Goal: Task Accomplishment & Management: Use online tool/utility

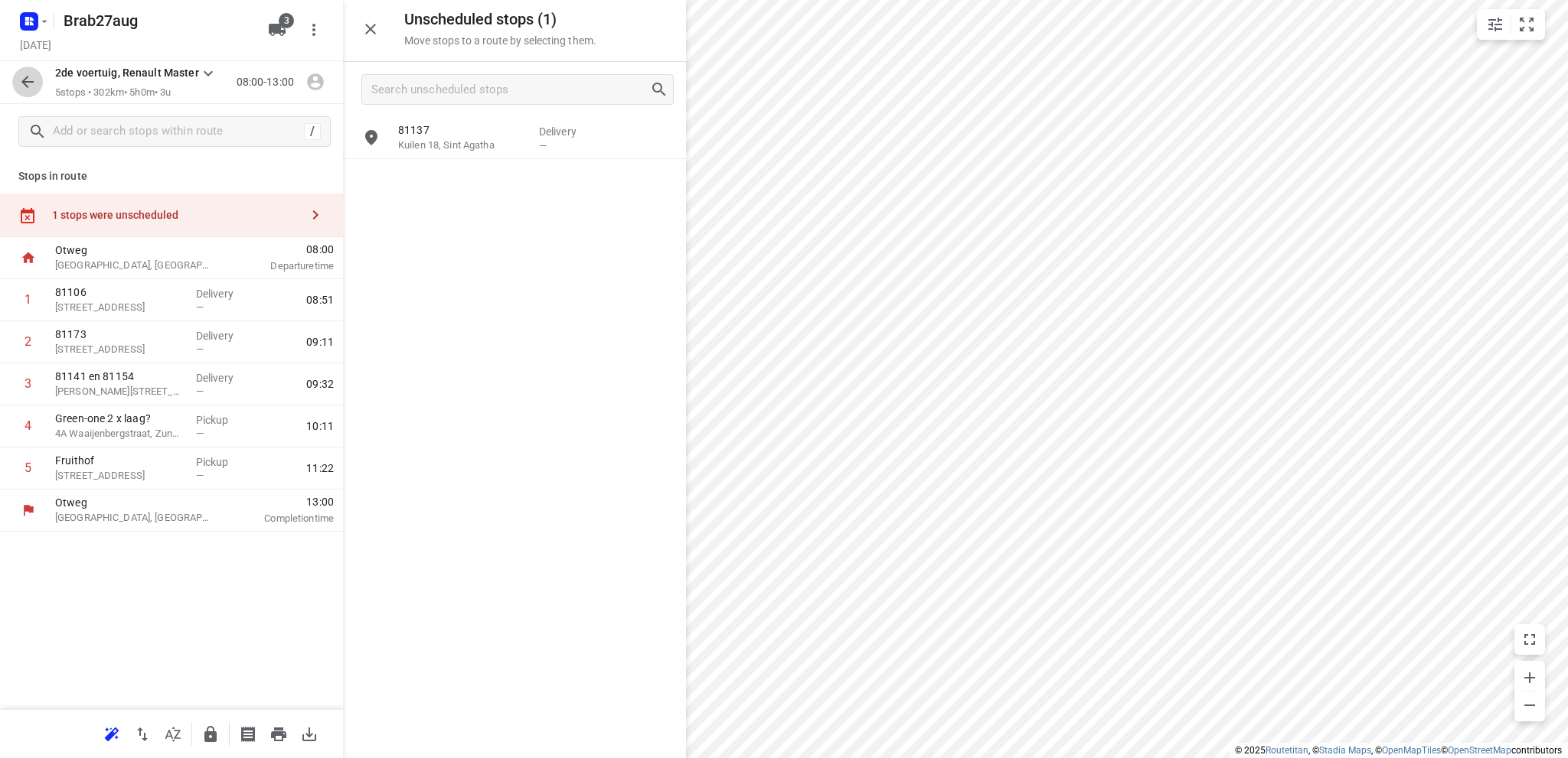
click at [27, 79] on icon "button" at bounding box center [27, 81] width 18 height 18
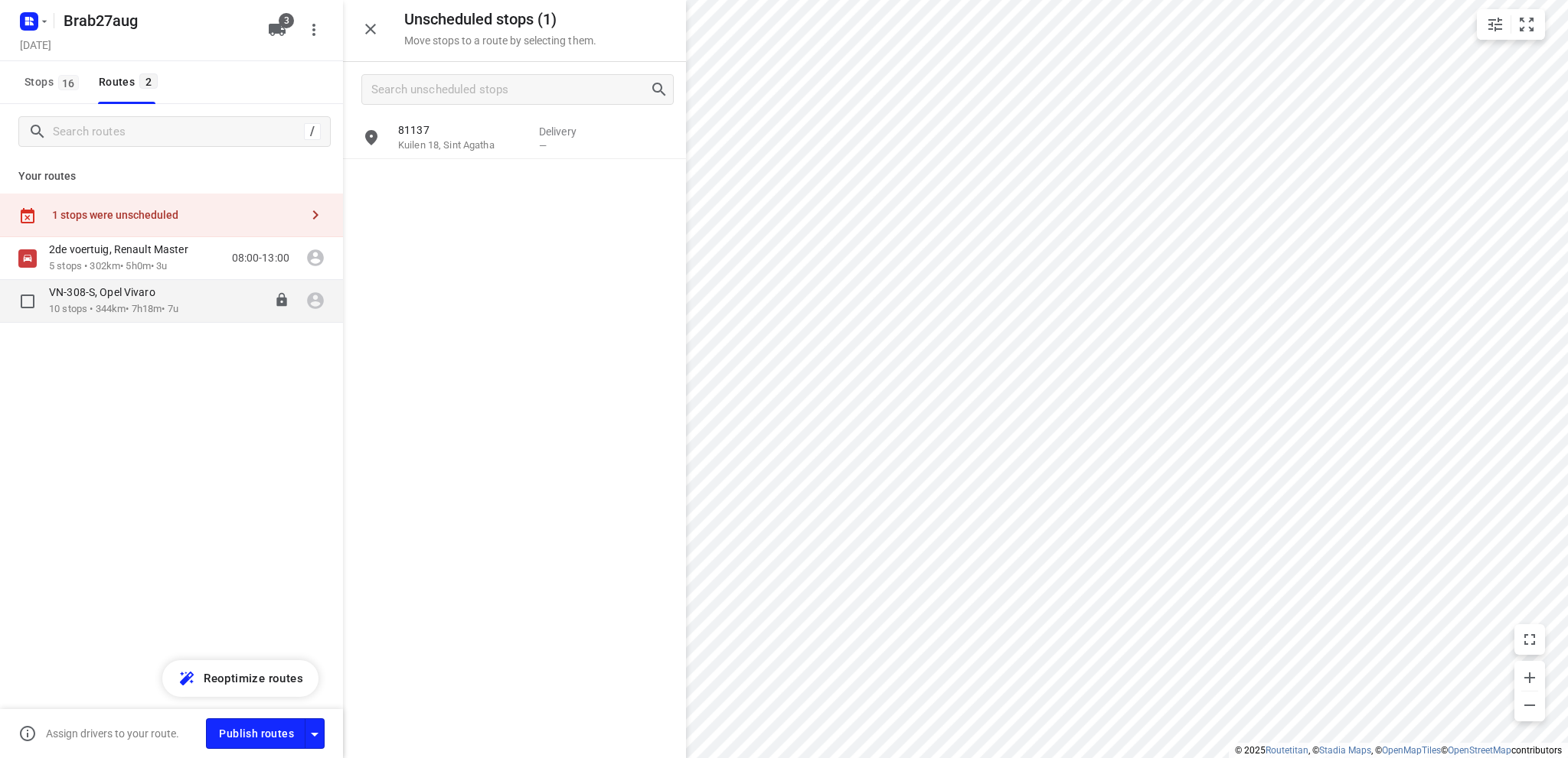
click at [148, 301] on div "VN-308-S, Opel Vivaro" at bounding box center [113, 294] width 129 height 17
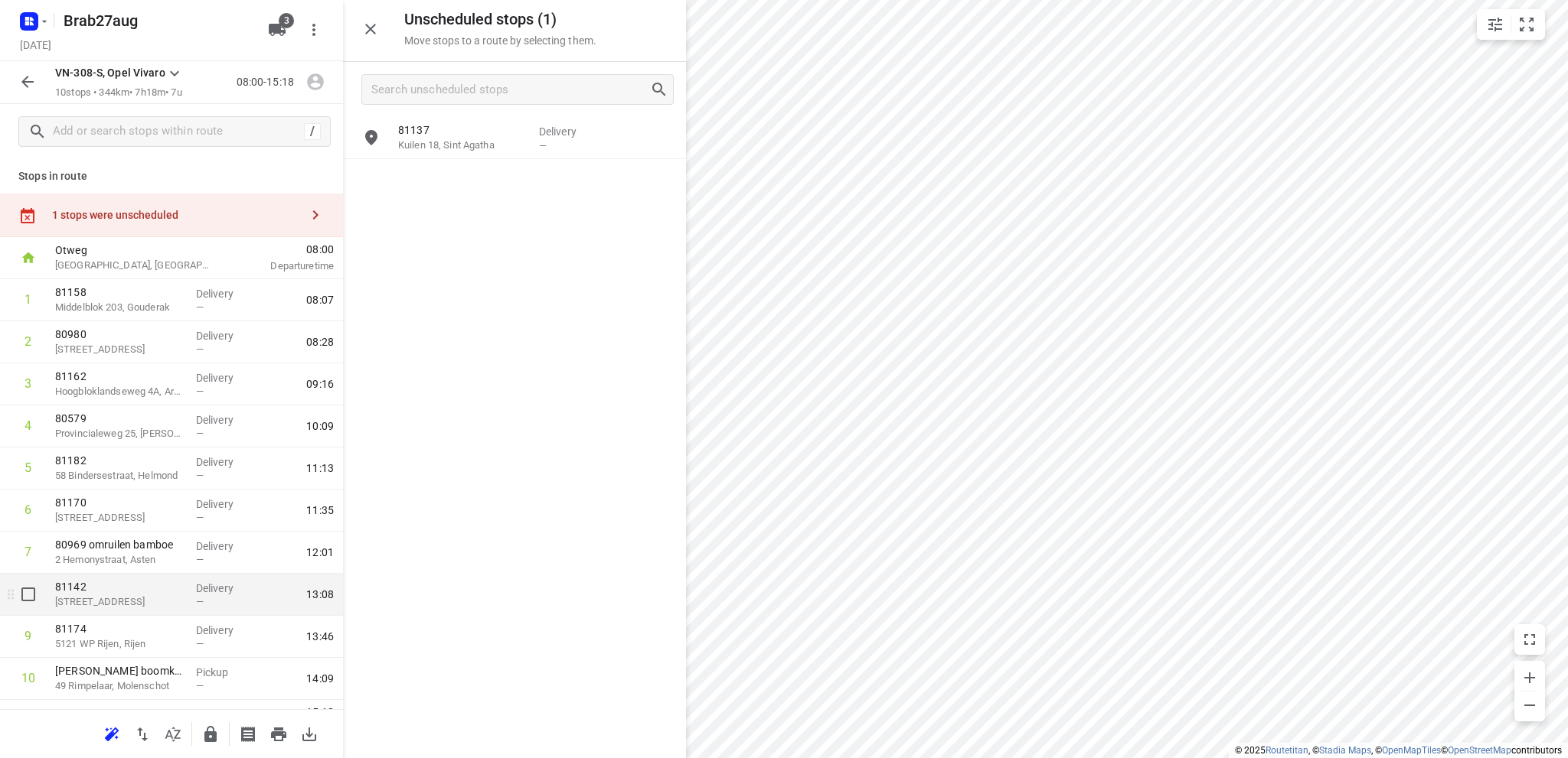
scroll to position [33, 0]
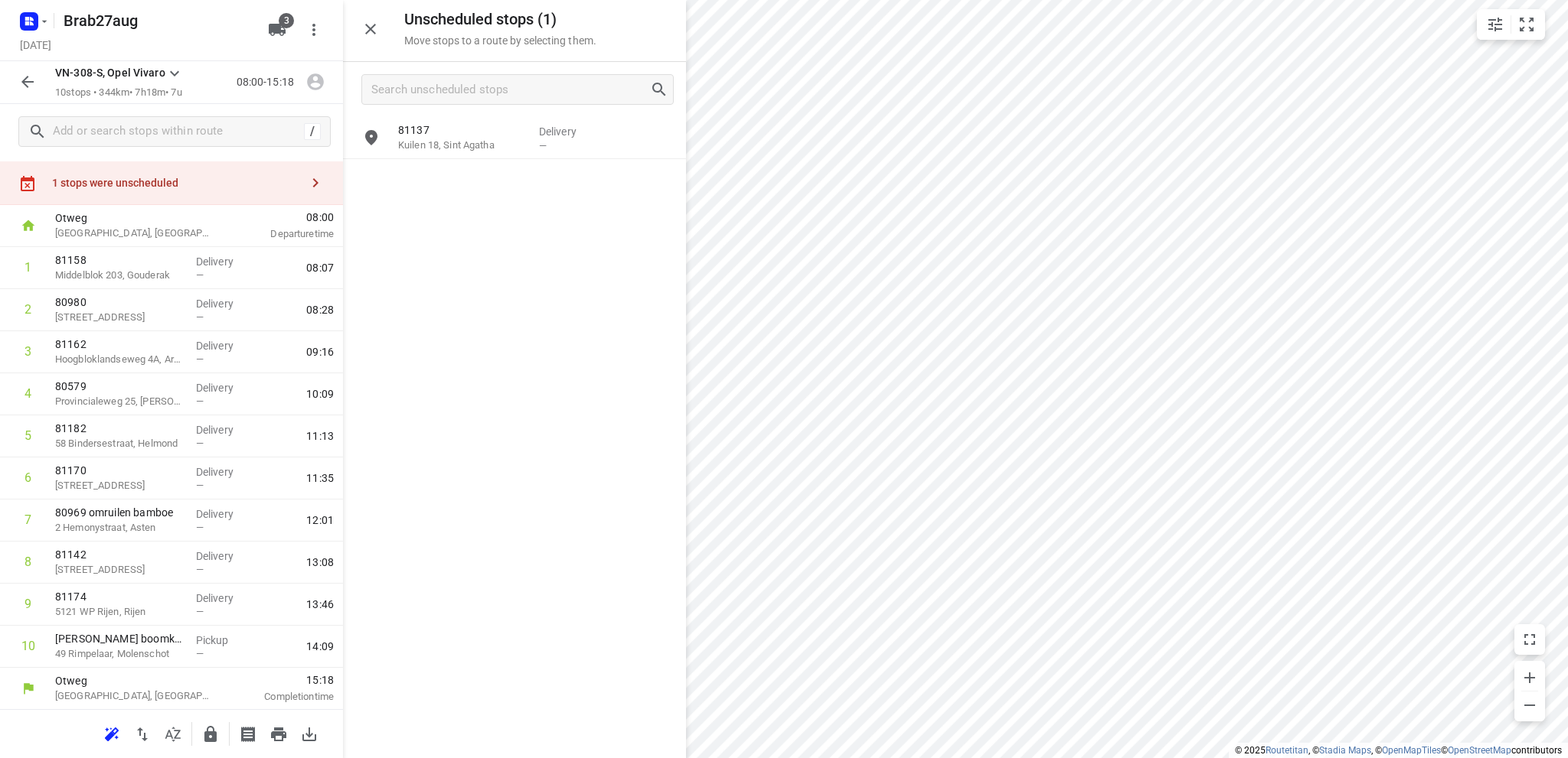
click at [22, 78] on icon "button" at bounding box center [27, 81] width 18 height 18
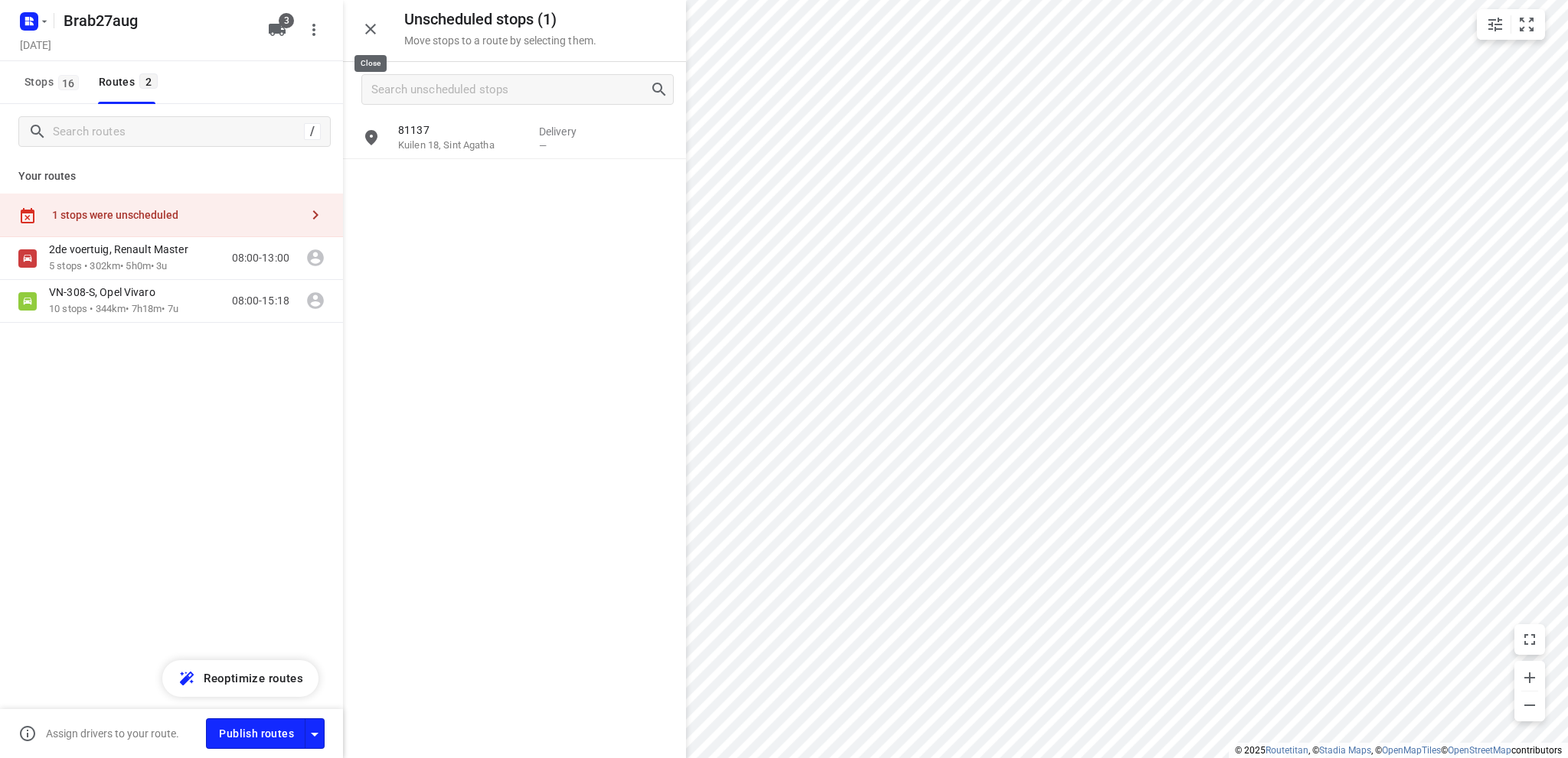
click at [372, 27] on icon "button" at bounding box center [370, 29] width 11 height 11
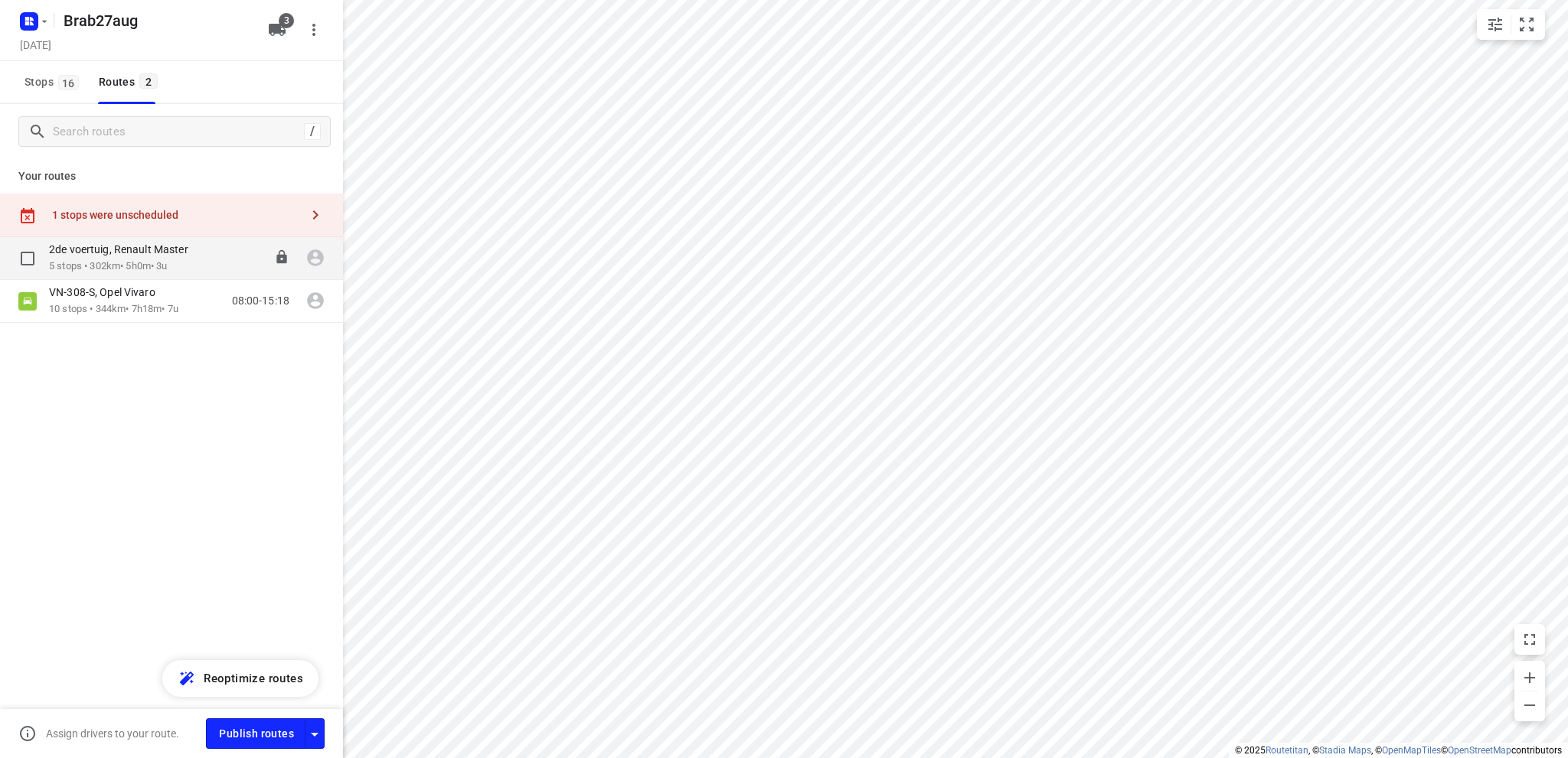
click at [118, 262] on p "5 stops • 302km • 5h0m • 3u" at bounding box center [126, 266] width 155 height 14
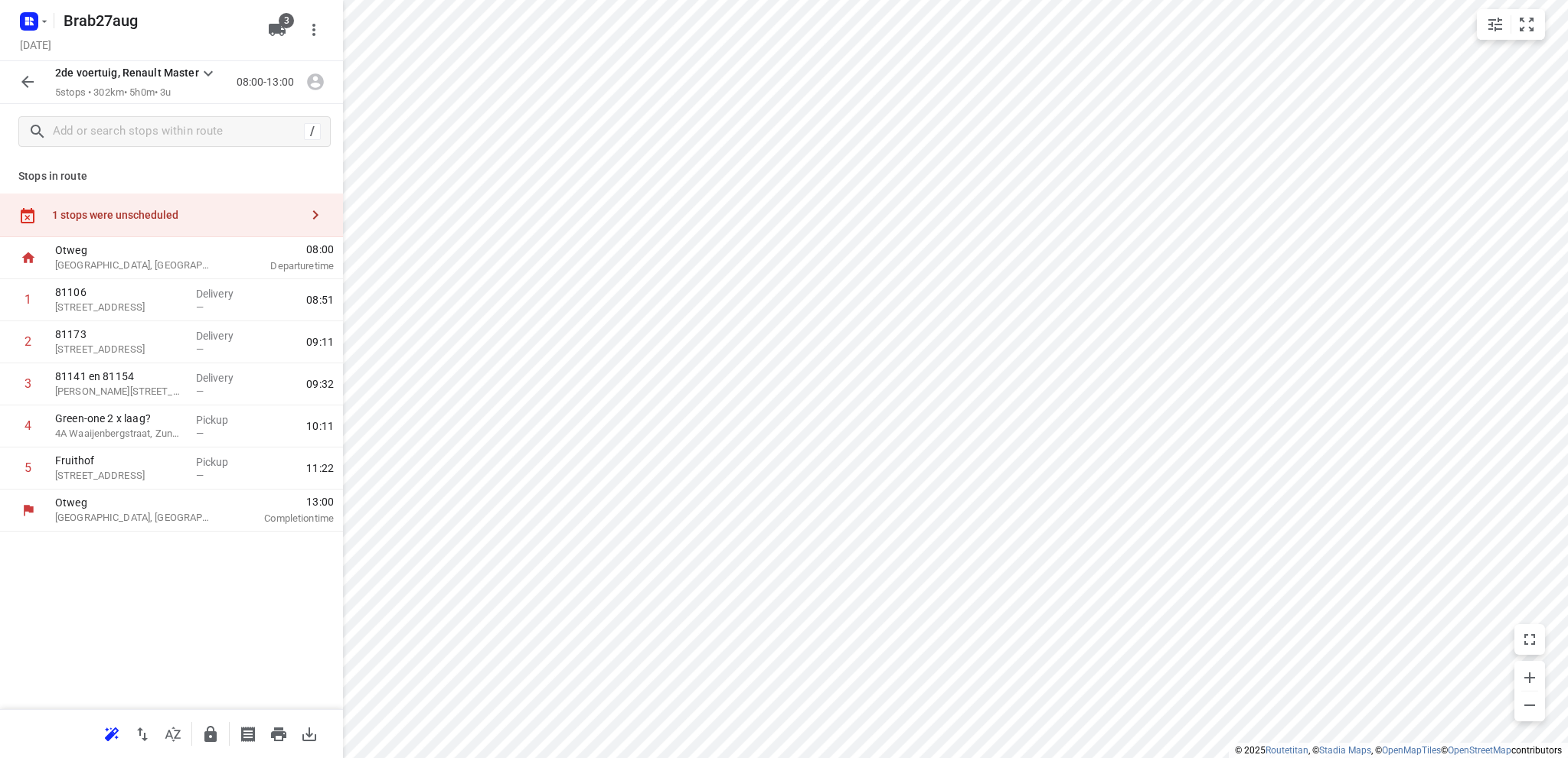
click at [24, 79] on icon "button" at bounding box center [27, 81] width 12 height 12
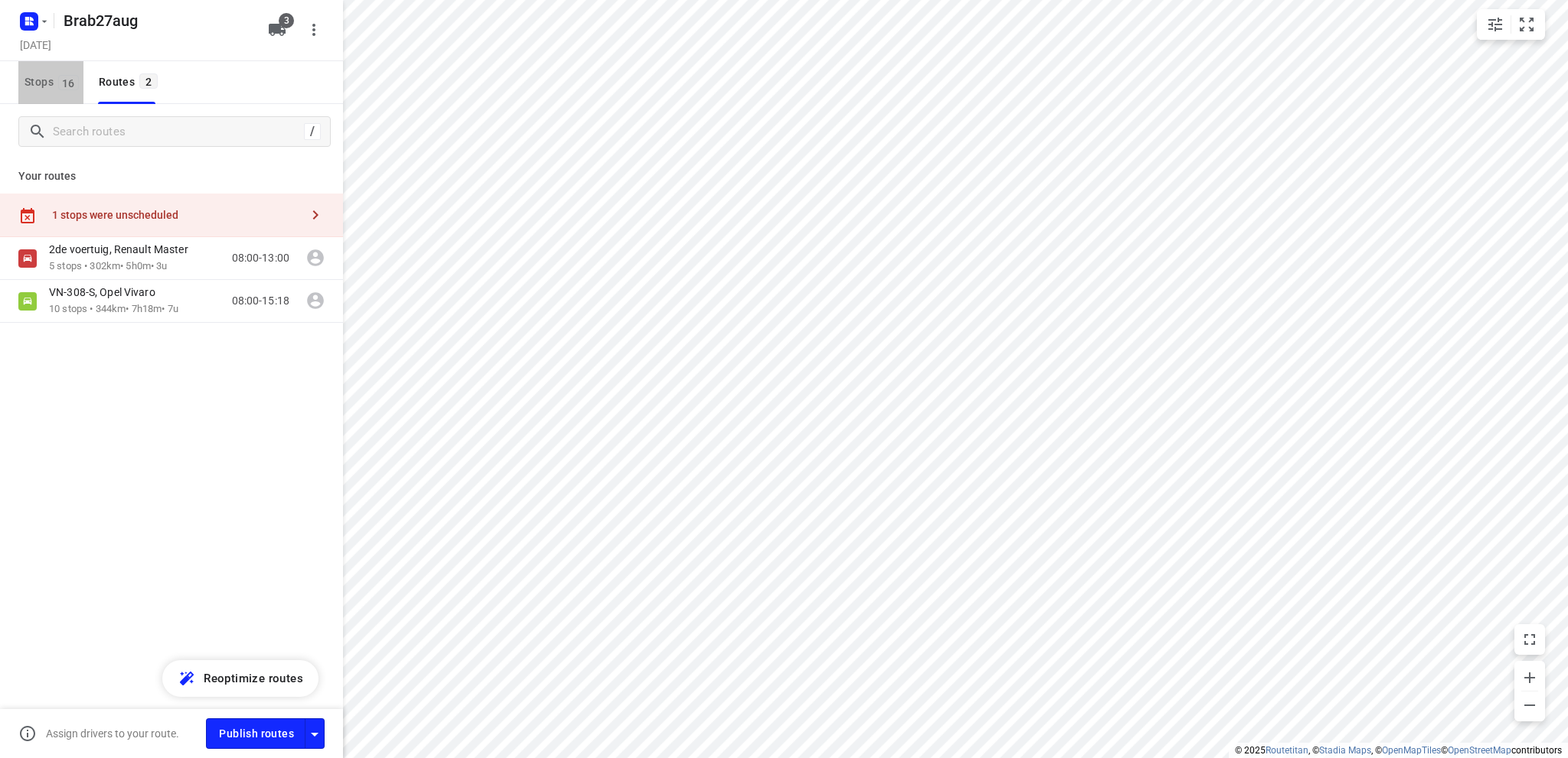
click at [25, 80] on span "Stops 16" at bounding box center [55, 82] width 59 height 19
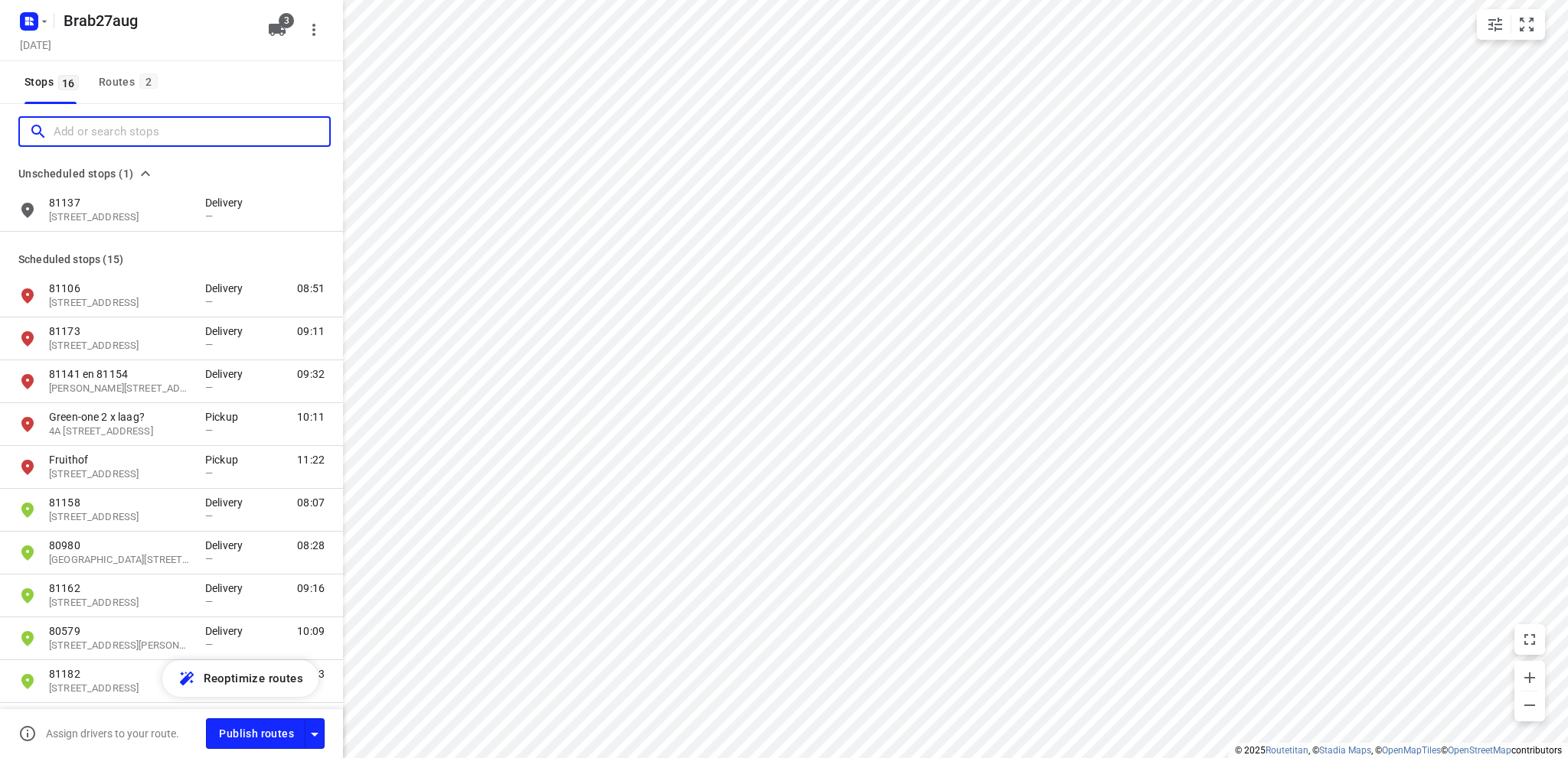
click at [81, 124] on input "Add or search stops" at bounding box center [191, 132] width 276 height 24
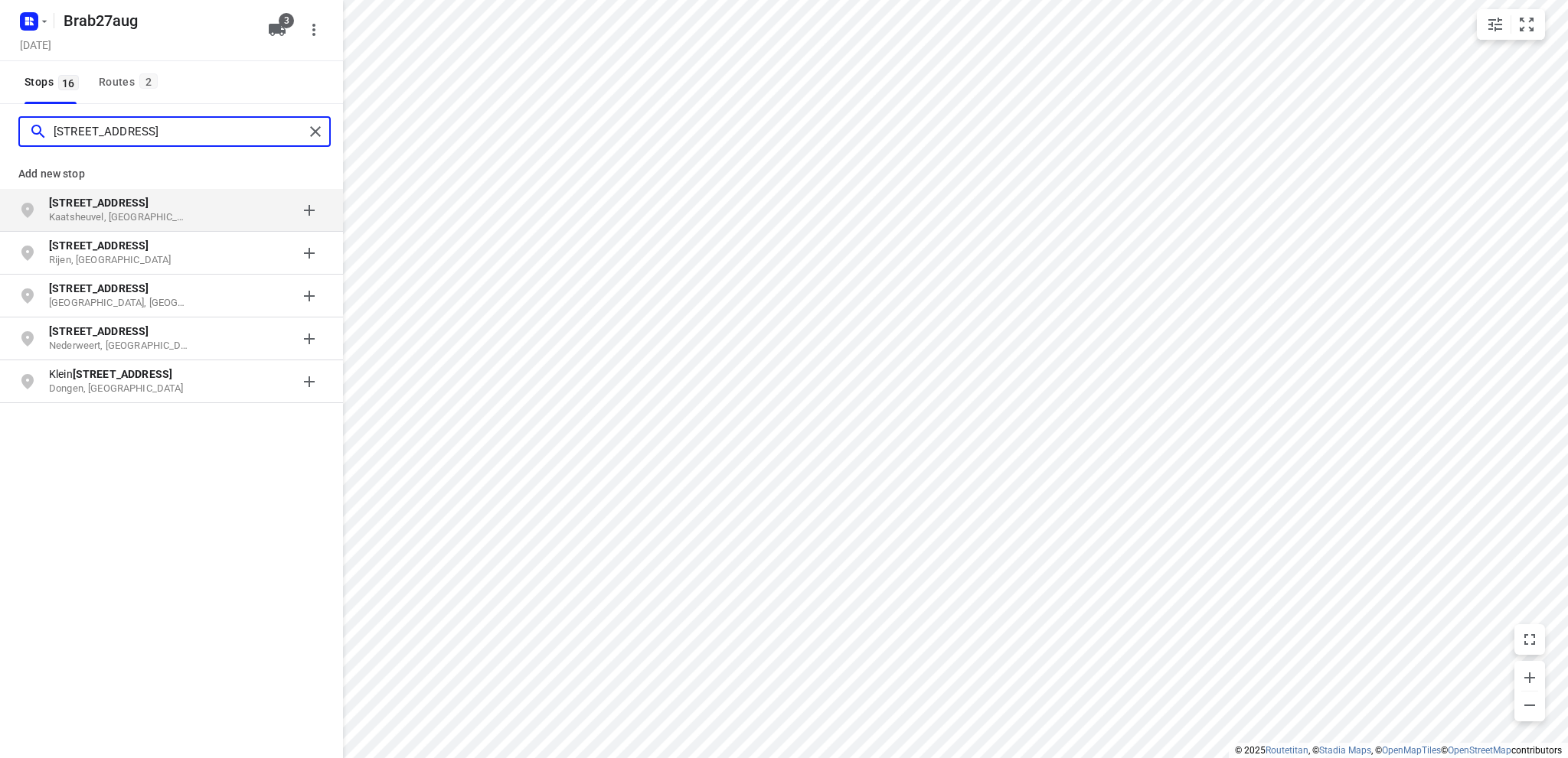
type input "dongenseweg 3a"
click at [124, 204] on b "Dongenseweg 3A" at bounding box center [99, 202] width 100 height 12
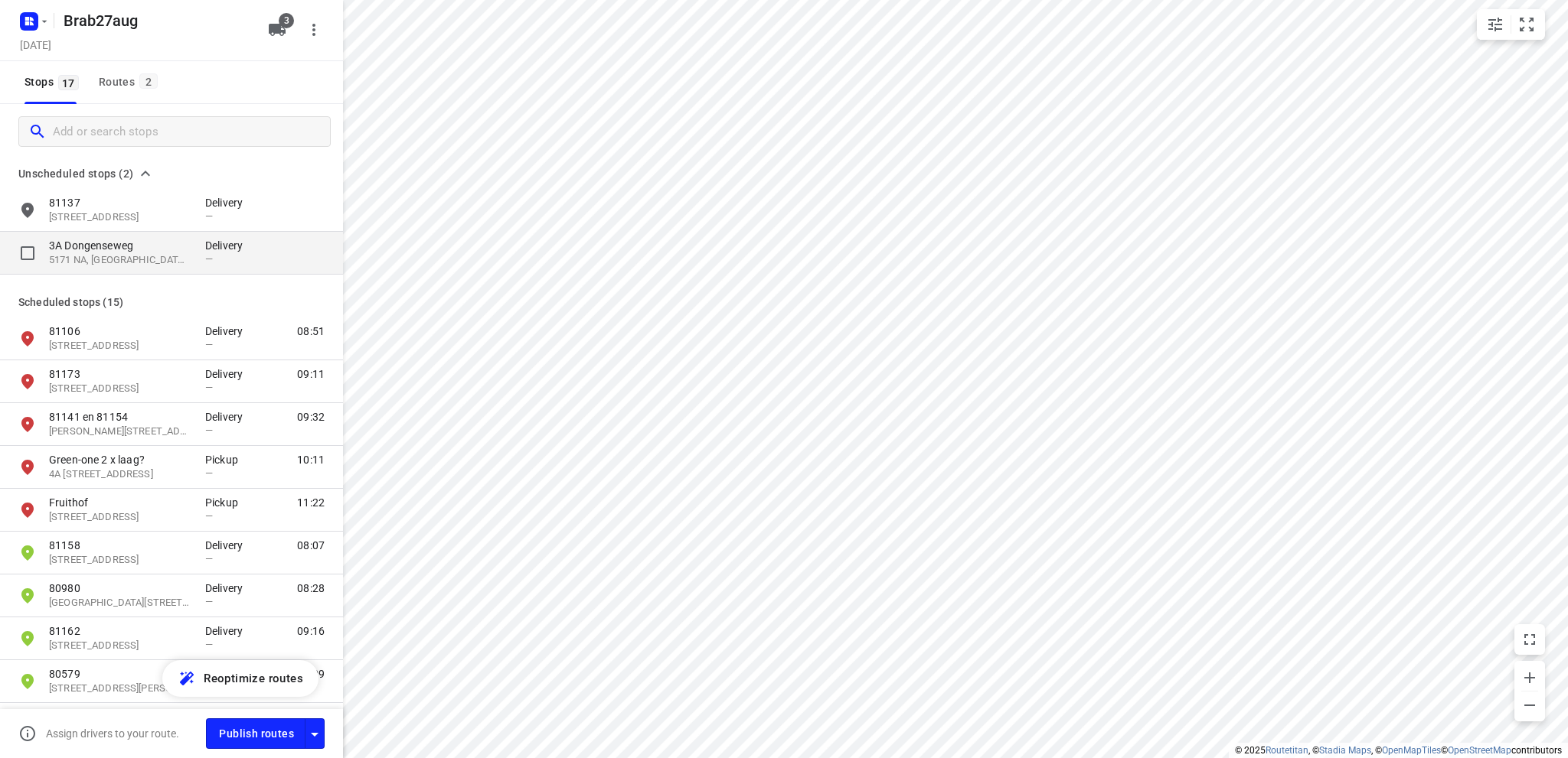
click at [113, 251] on p "3A Dongenseweg" at bounding box center [119, 246] width 141 height 15
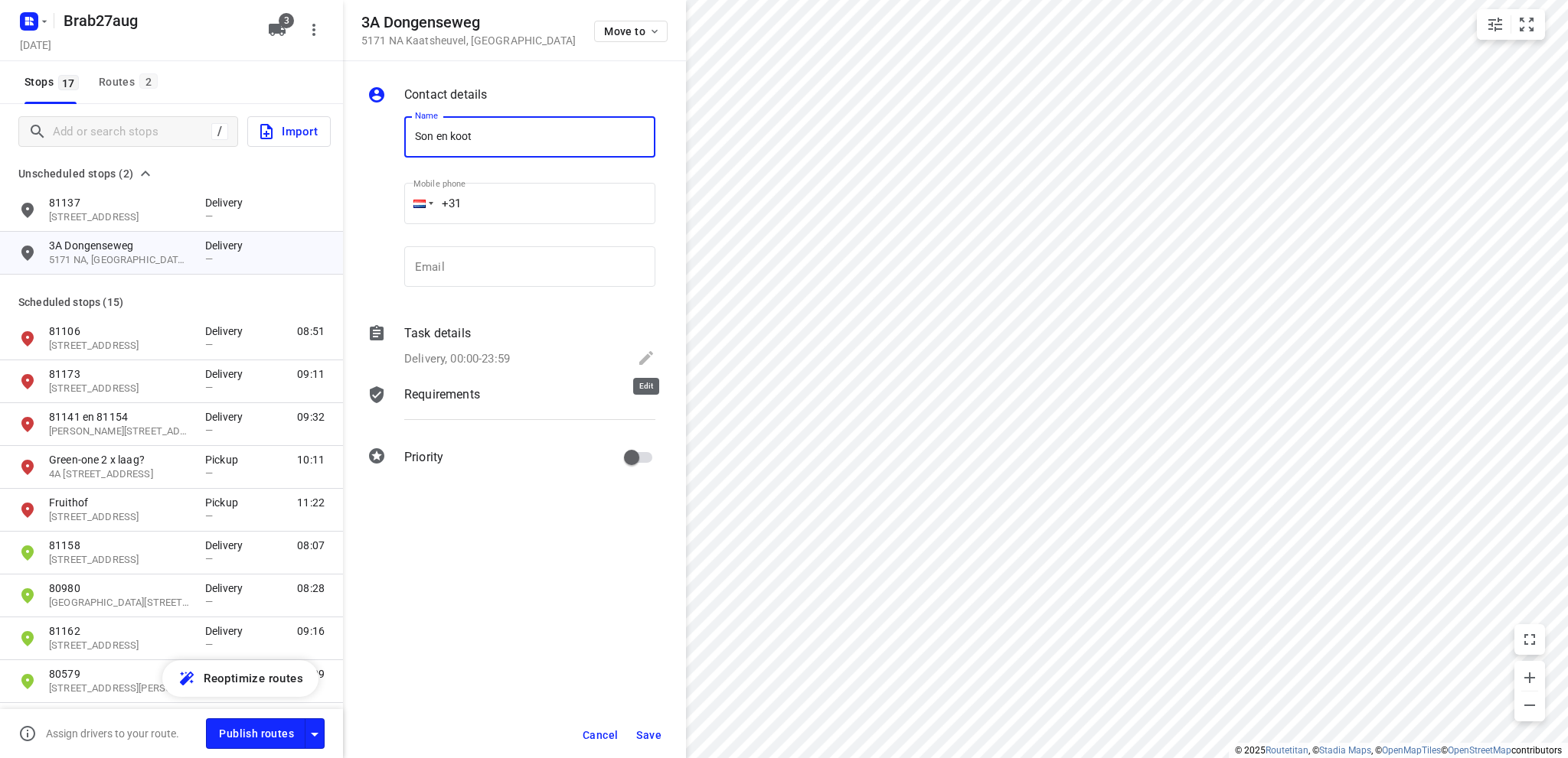
type input "Son en koot"
click at [652, 353] on icon at bounding box center [646, 358] width 13 height 13
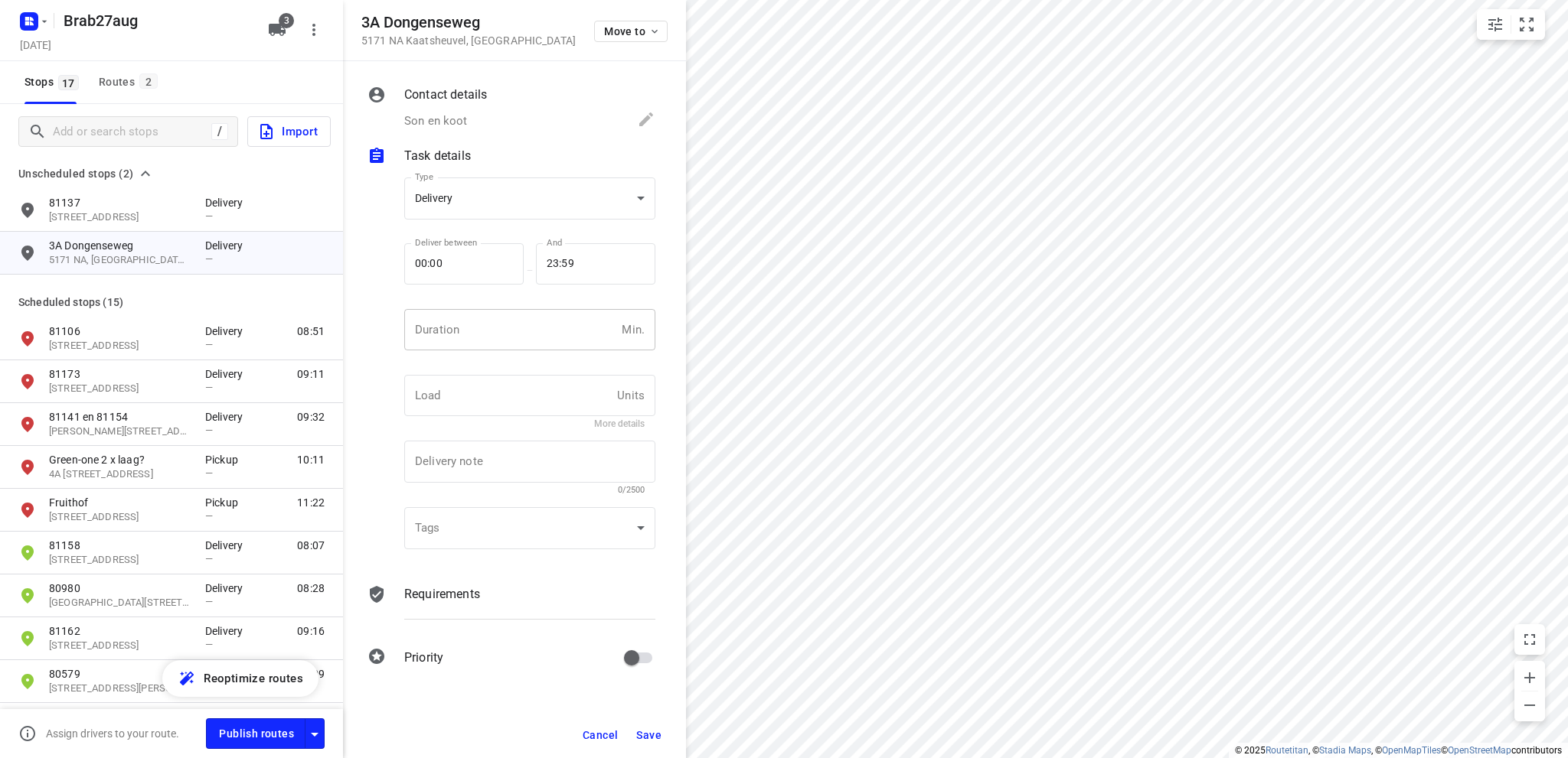
click at [434, 326] on input "number" at bounding box center [509, 329] width 212 height 41
type input "10"
click at [529, 196] on body "i © 2025 Routetitan , © Stadia Maps , © OpenMapTiles © OpenStreetMap contributo…" at bounding box center [784, 379] width 1568 height 758
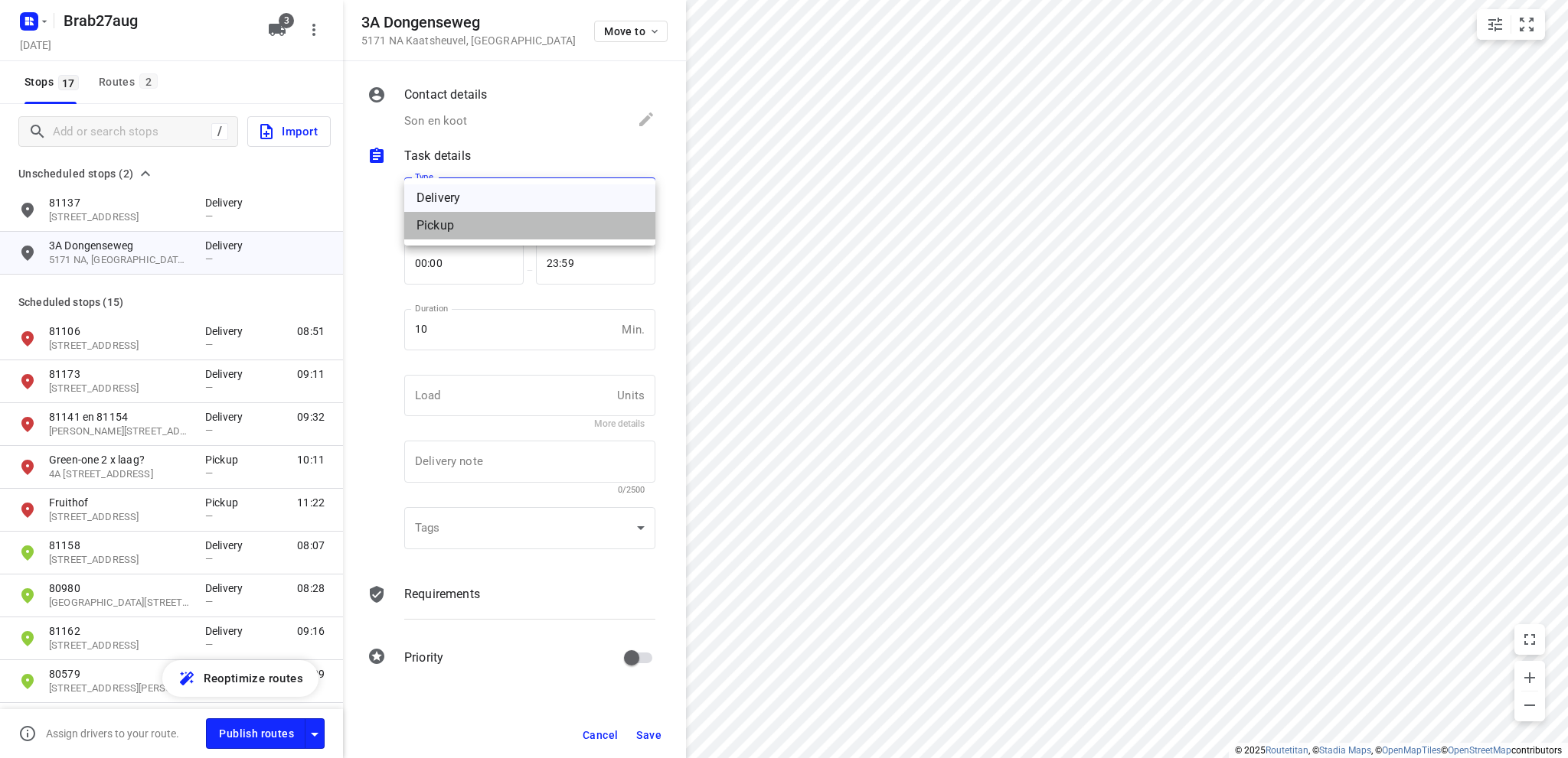
click at [504, 223] on div "Pickup" at bounding box center [529, 225] width 227 height 18
type input "pickup"
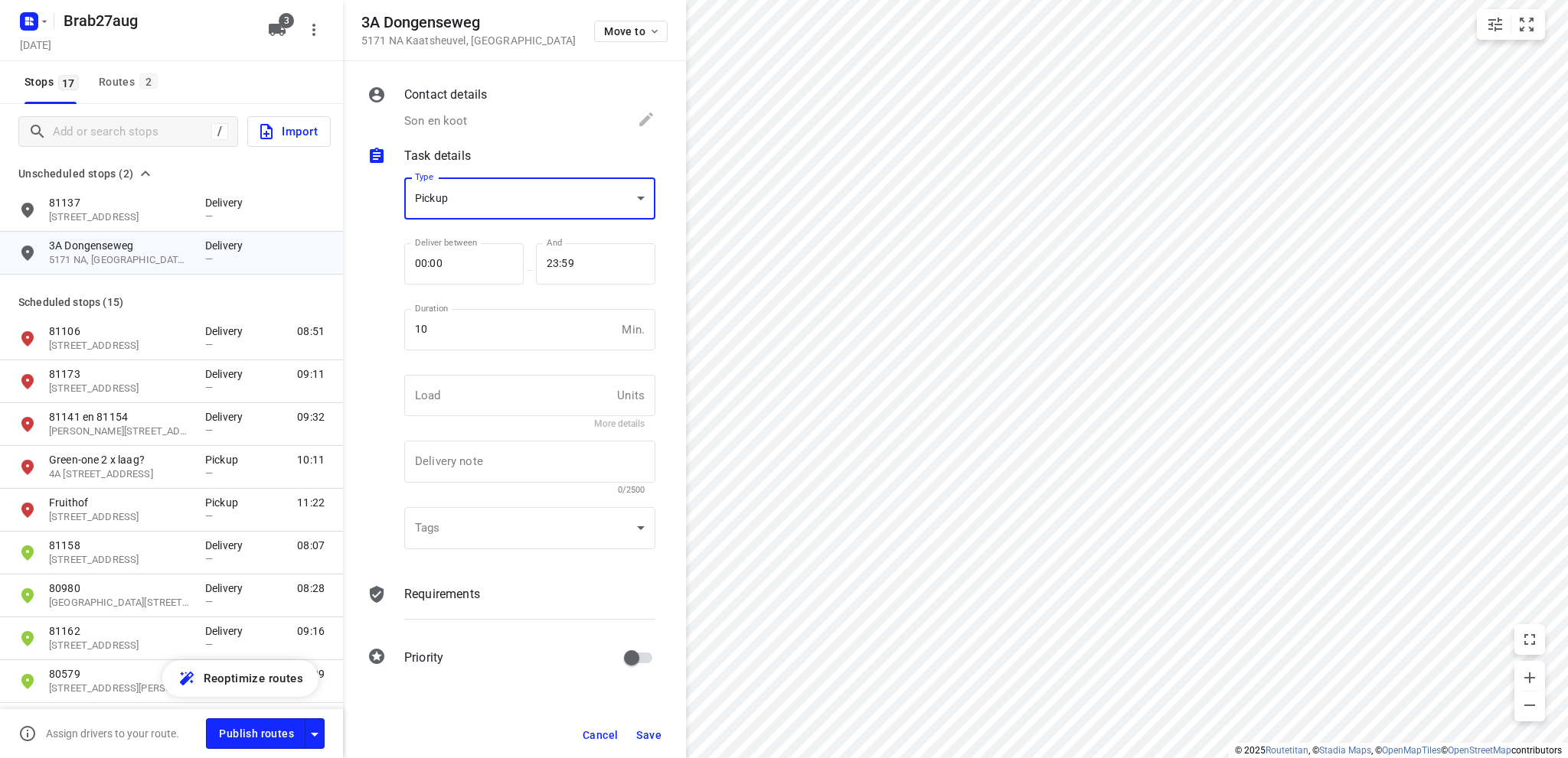
click at [642, 734] on span "Save" at bounding box center [648, 735] width 25 height 12
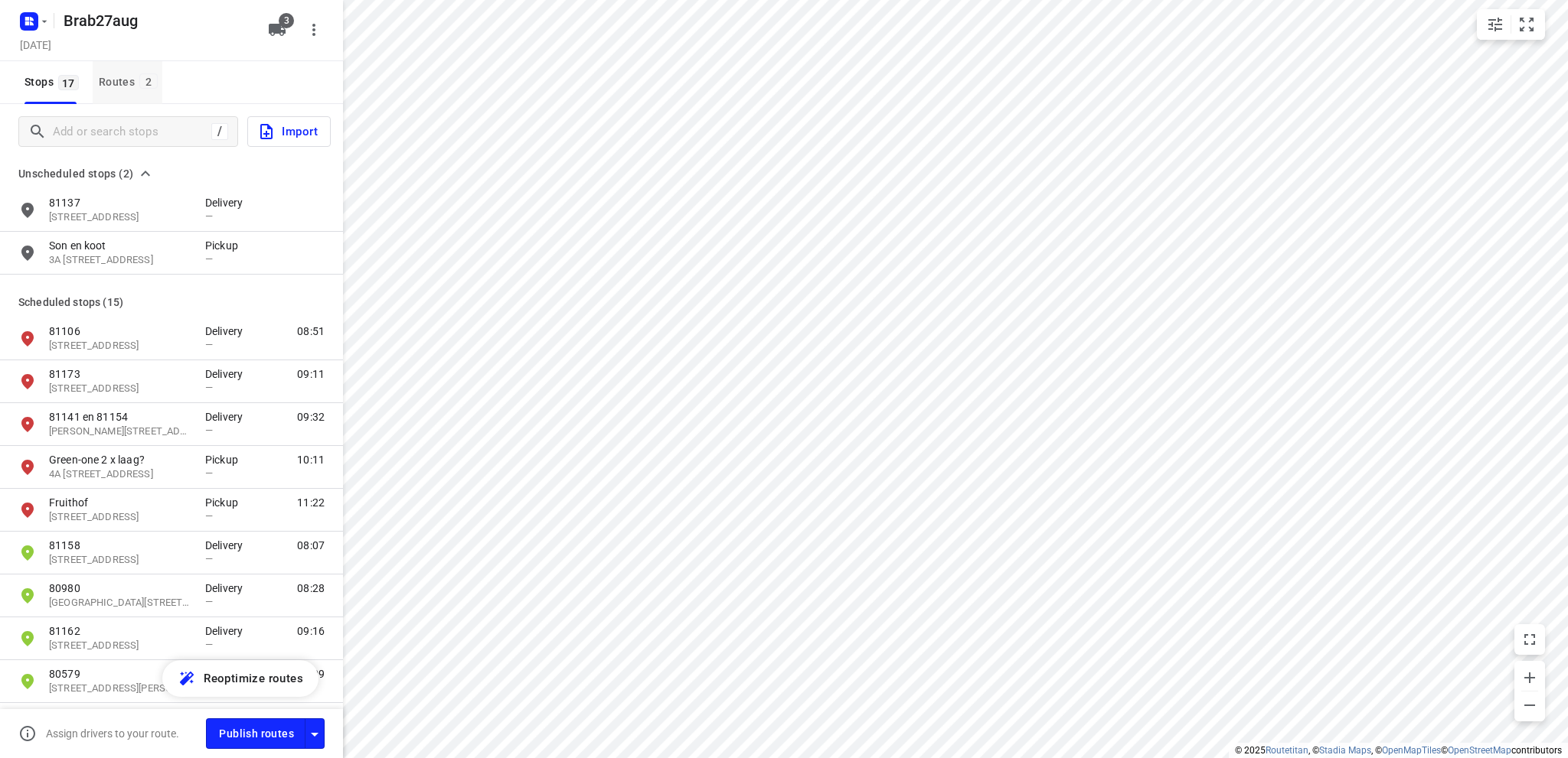
click at [108, 75] on div "Routes 2" at bounding box center [130, 82] width 63 height 19
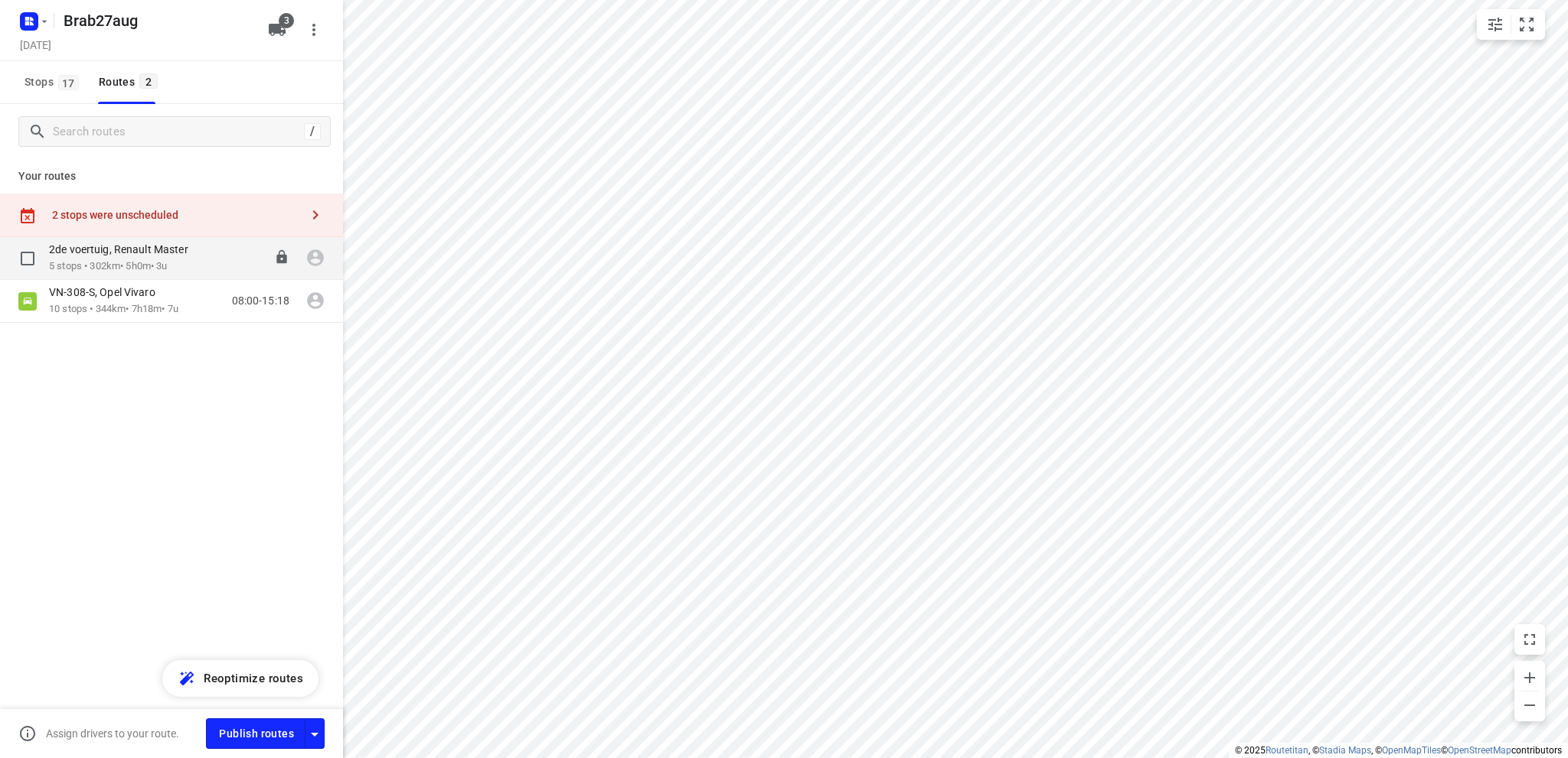
click at [82, 258] on div "2de voertuig, Renault Master" at bounding box center [126, 251] width 155 height 17
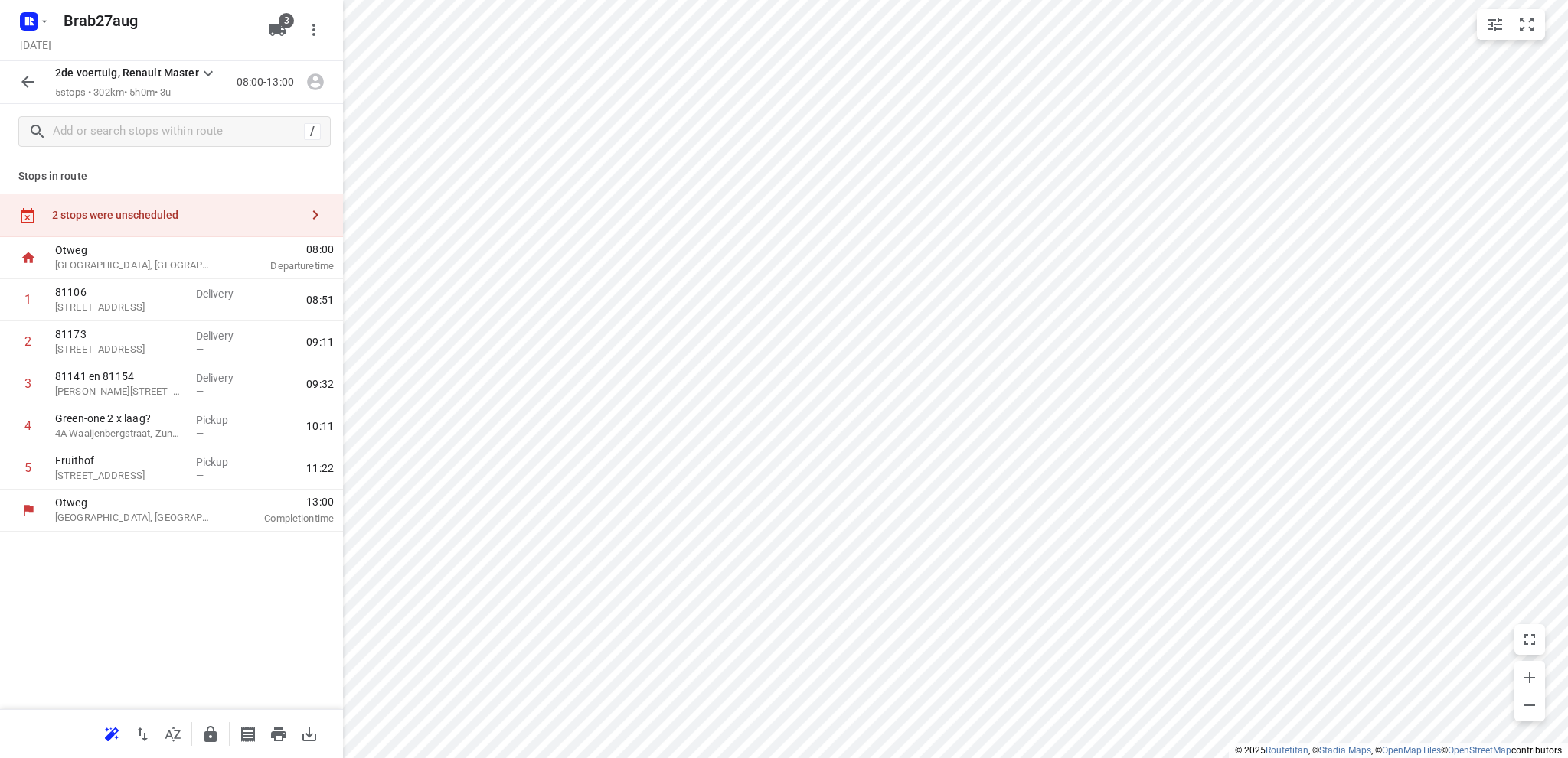
click at [109, 223] on div "2 stops were unscheduled" at bounding box center [171, 215] width 343 height 44
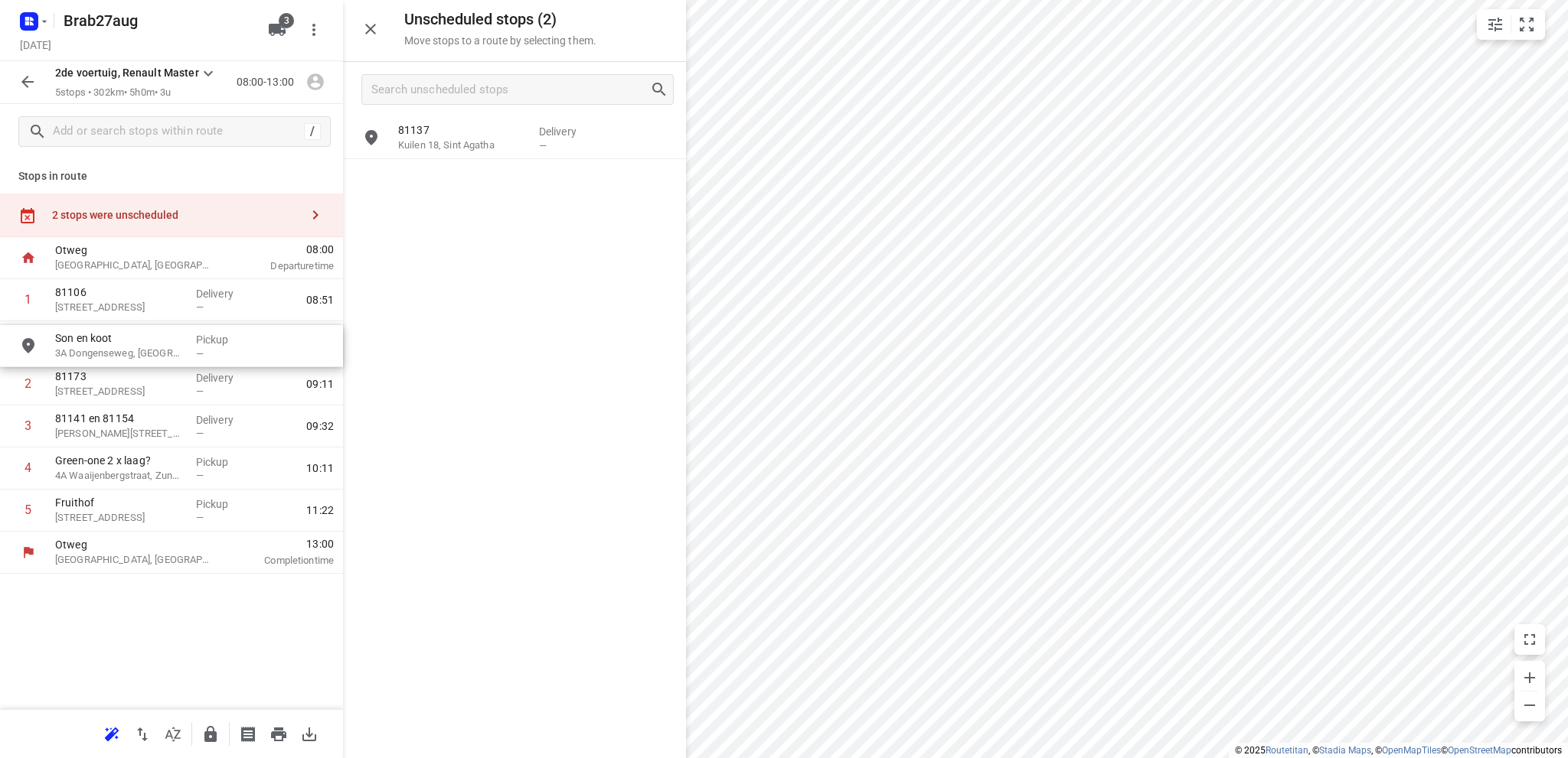
drag, startPoint x: 487, startPoint y: 185, endPoint x: 138, endPoint y: 352, distance: 386.9
click at [25, 78] on icon "button" at bounding box center [27, 81] width 12 height 12
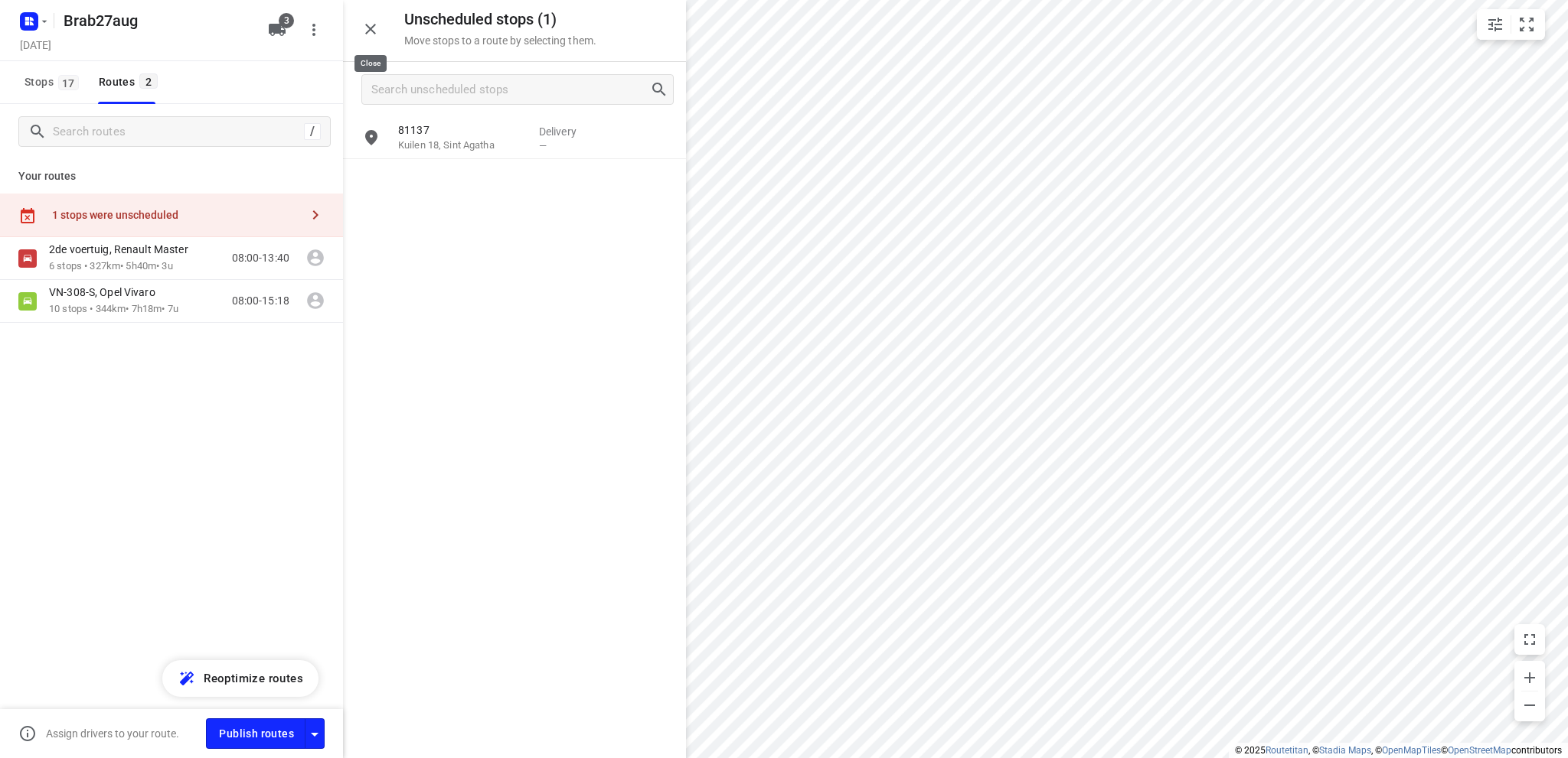
click at [368, 30] on icon "button" at bounding box center [370, 29] width 18 height 18
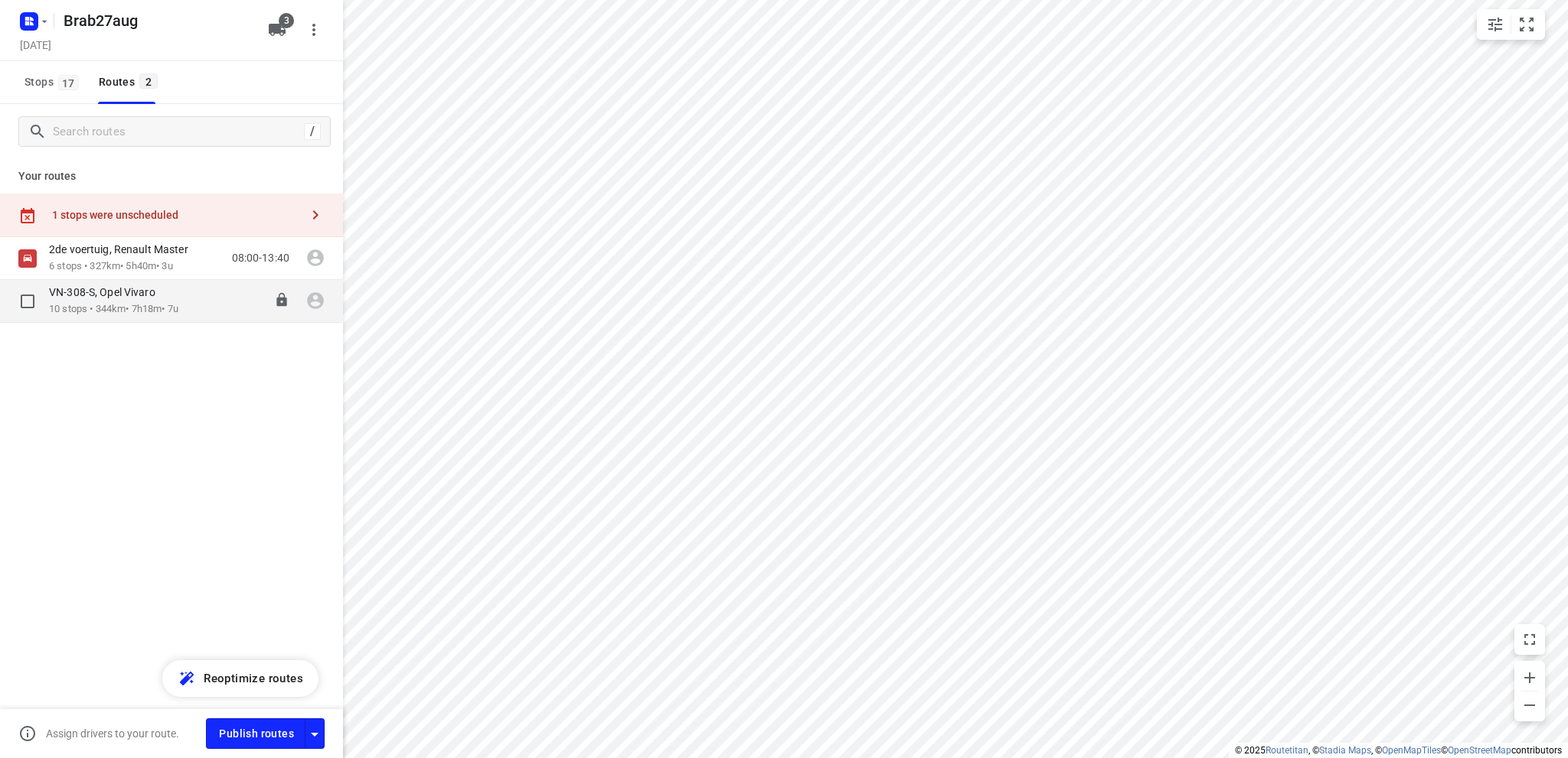
click at [92, 306] on p "10 stops • 344km • 7h18m • 7u" at bounding box center [113, 309] width 129 height 14
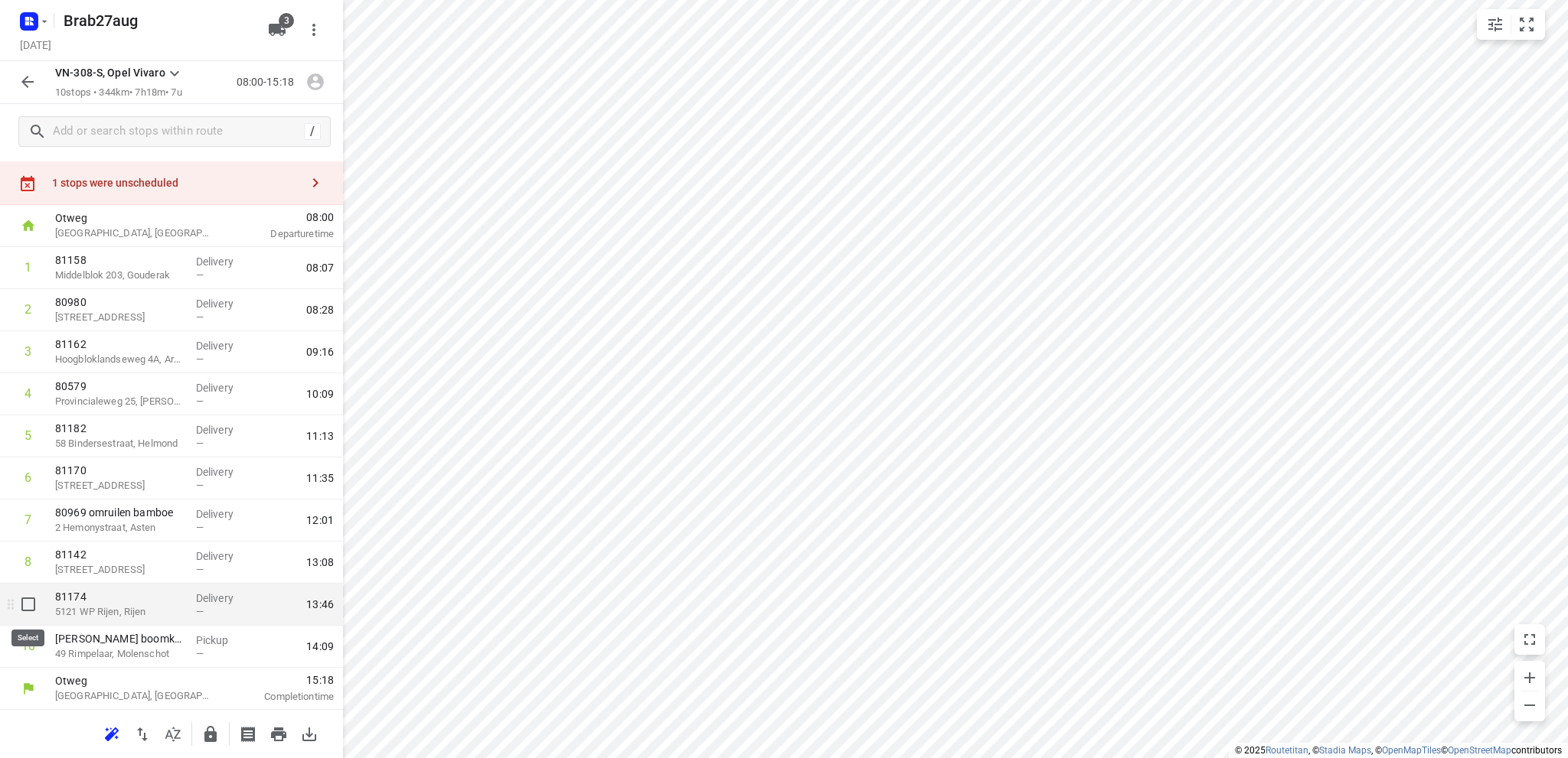
click at [26, 601] on input "checkbox" at bounding box center [29, 605] width 31 height 31
checkbox input "true"
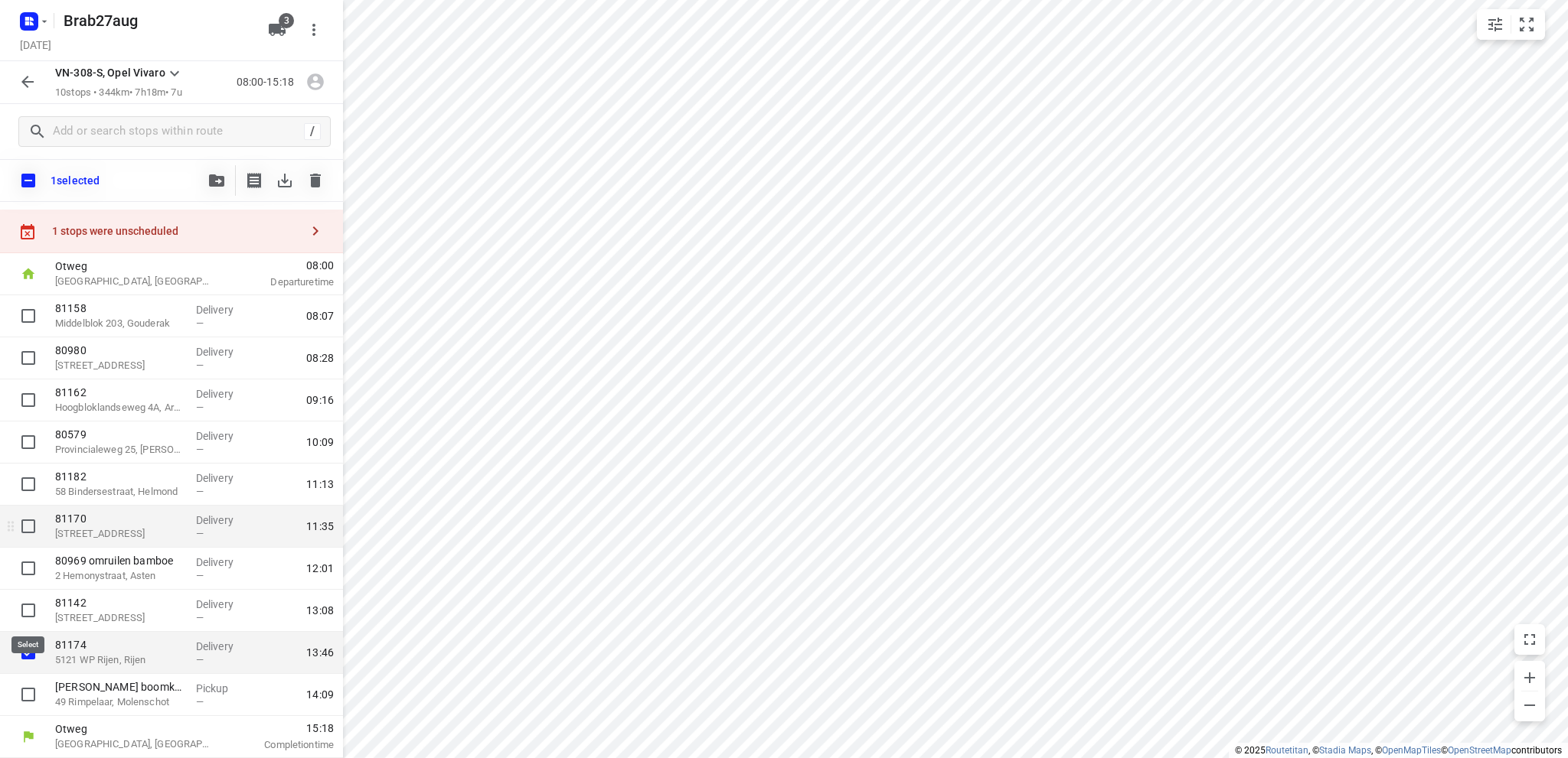
scroll to position [26, 0]
click at [212, 178] on icon "button" at bounding box center [216, 180] width 15 height 12
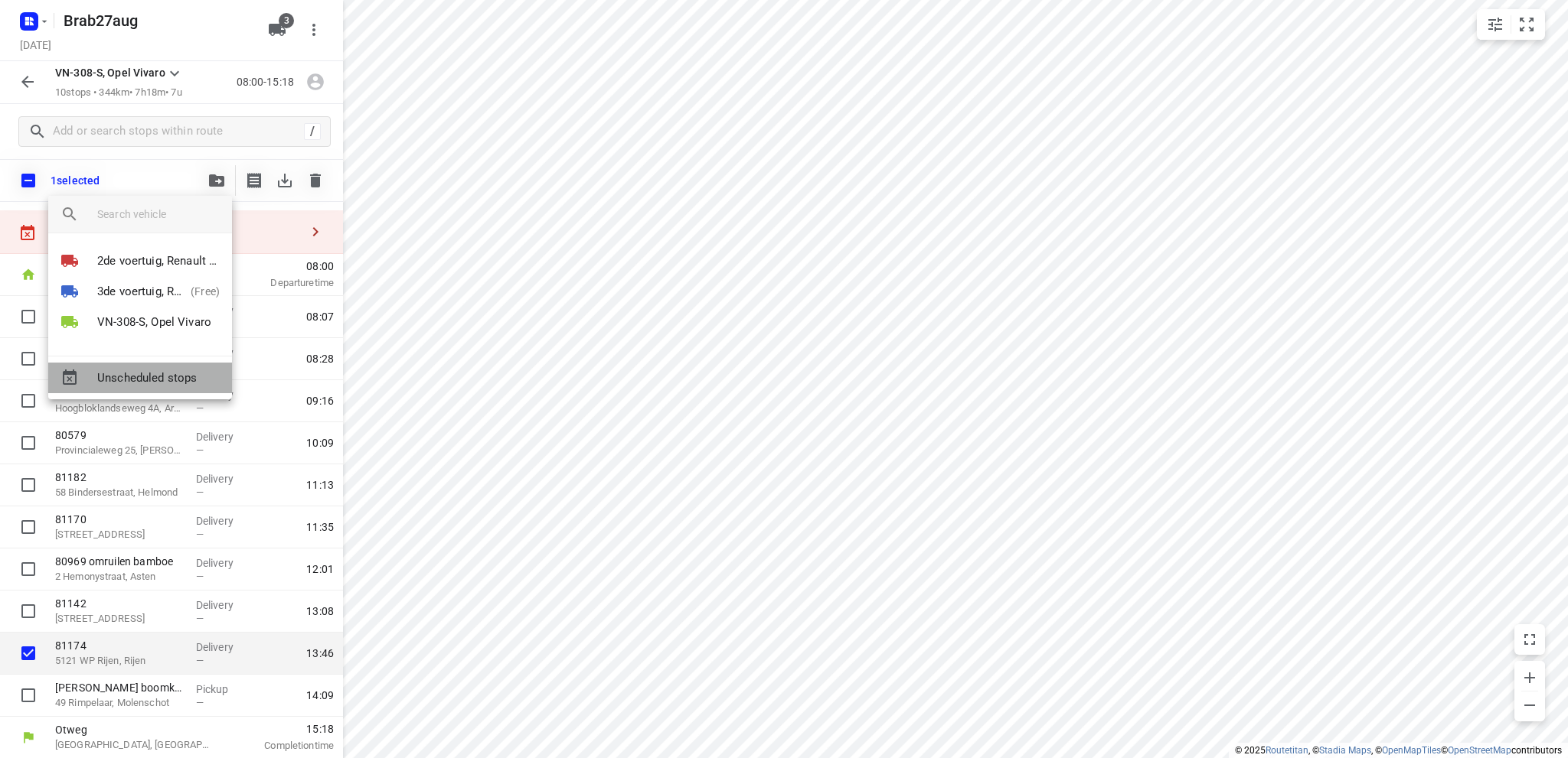
click at [141, 372] on span "Unscheduled stops" at bounding box center [159, 378] width 123 height 17
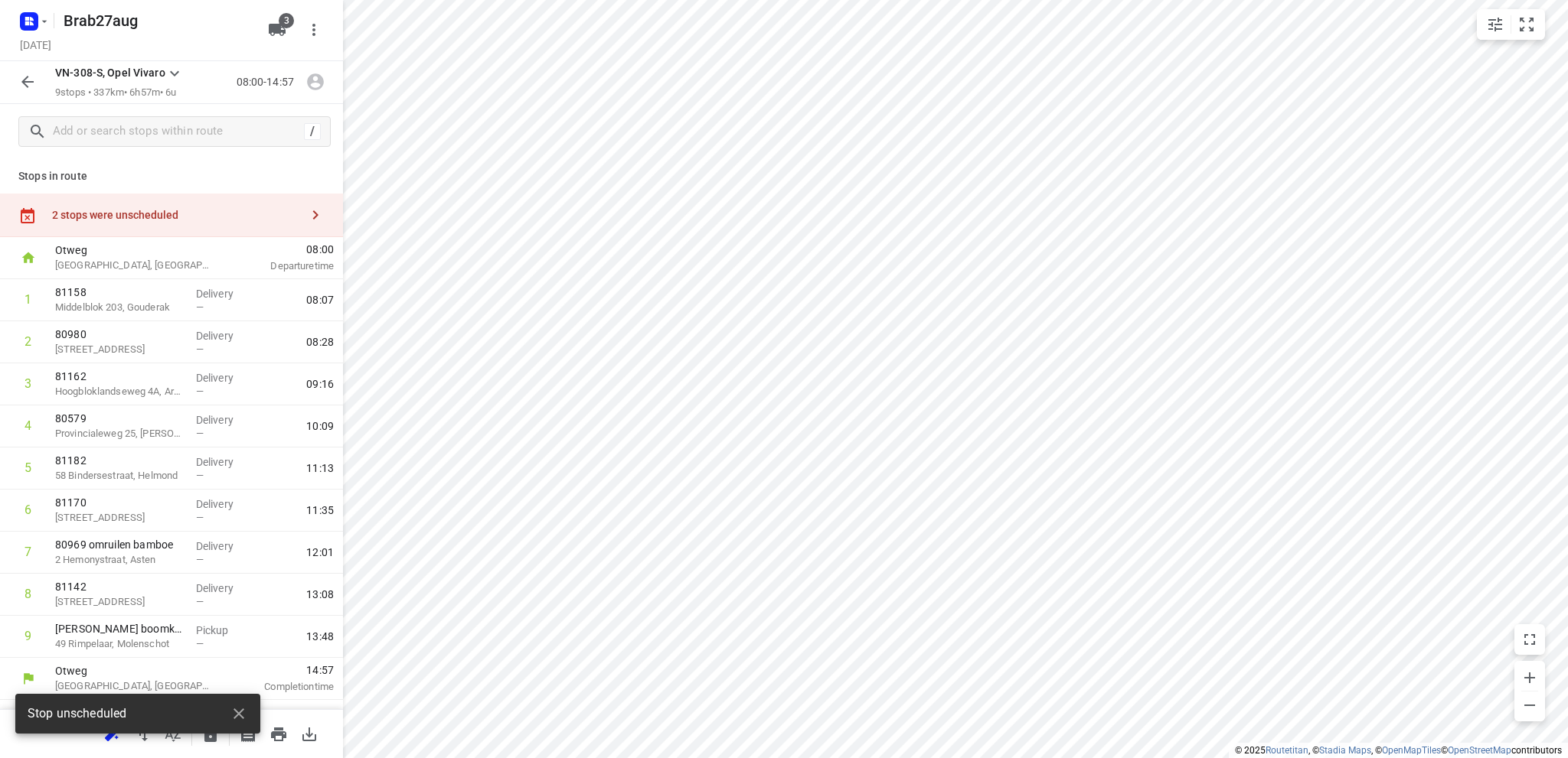
scroll to position [0, 0]
click at [123, 206] on div "2 stops were unscheduled" at bounding box center [171, 215] width 343 height 44
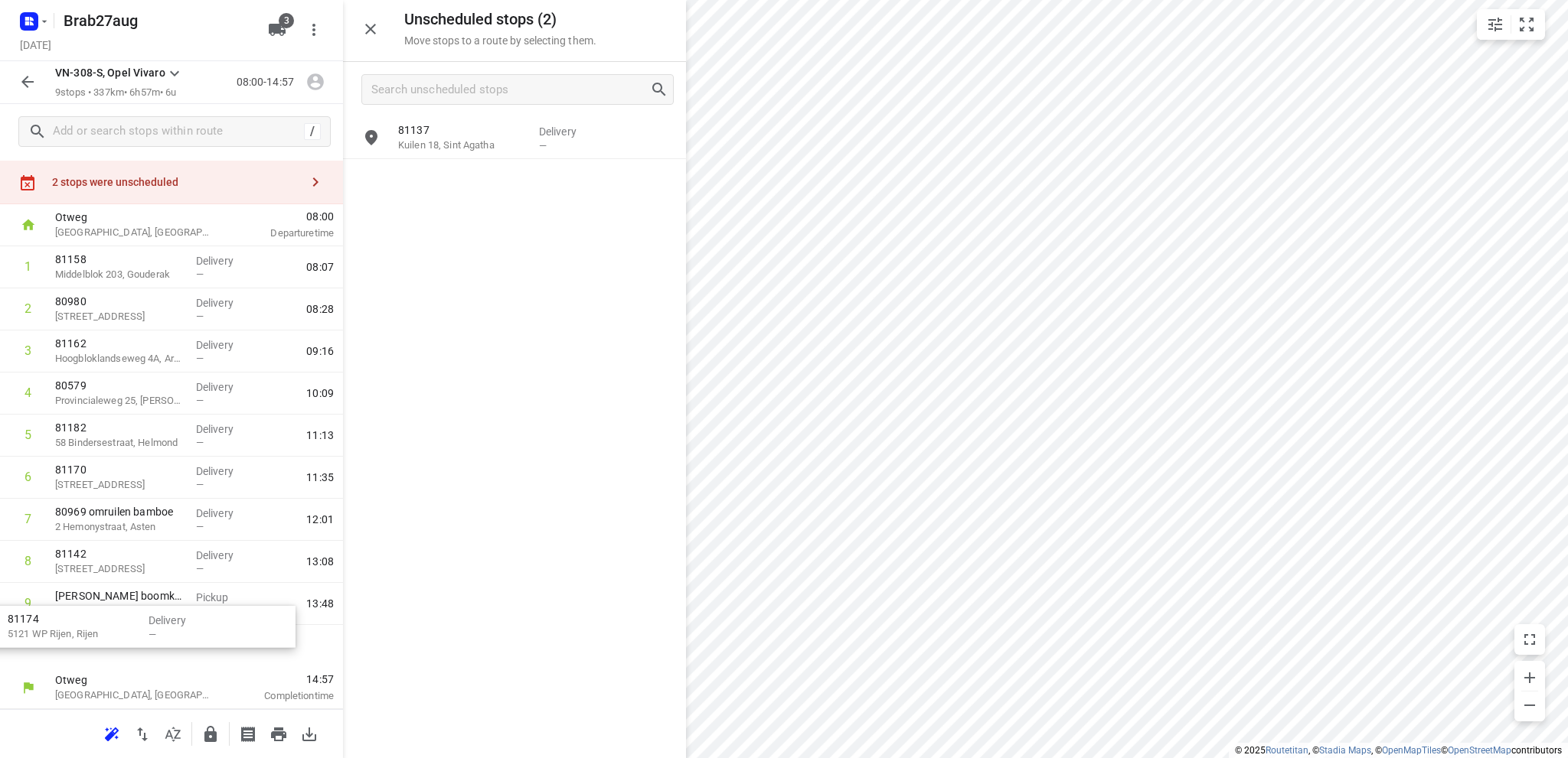
scroll to position [44, 0]
drag, startPoint x: 491, startPoint y: 140, endPoint x: 133, endPoint y: 597, distance: 580.5
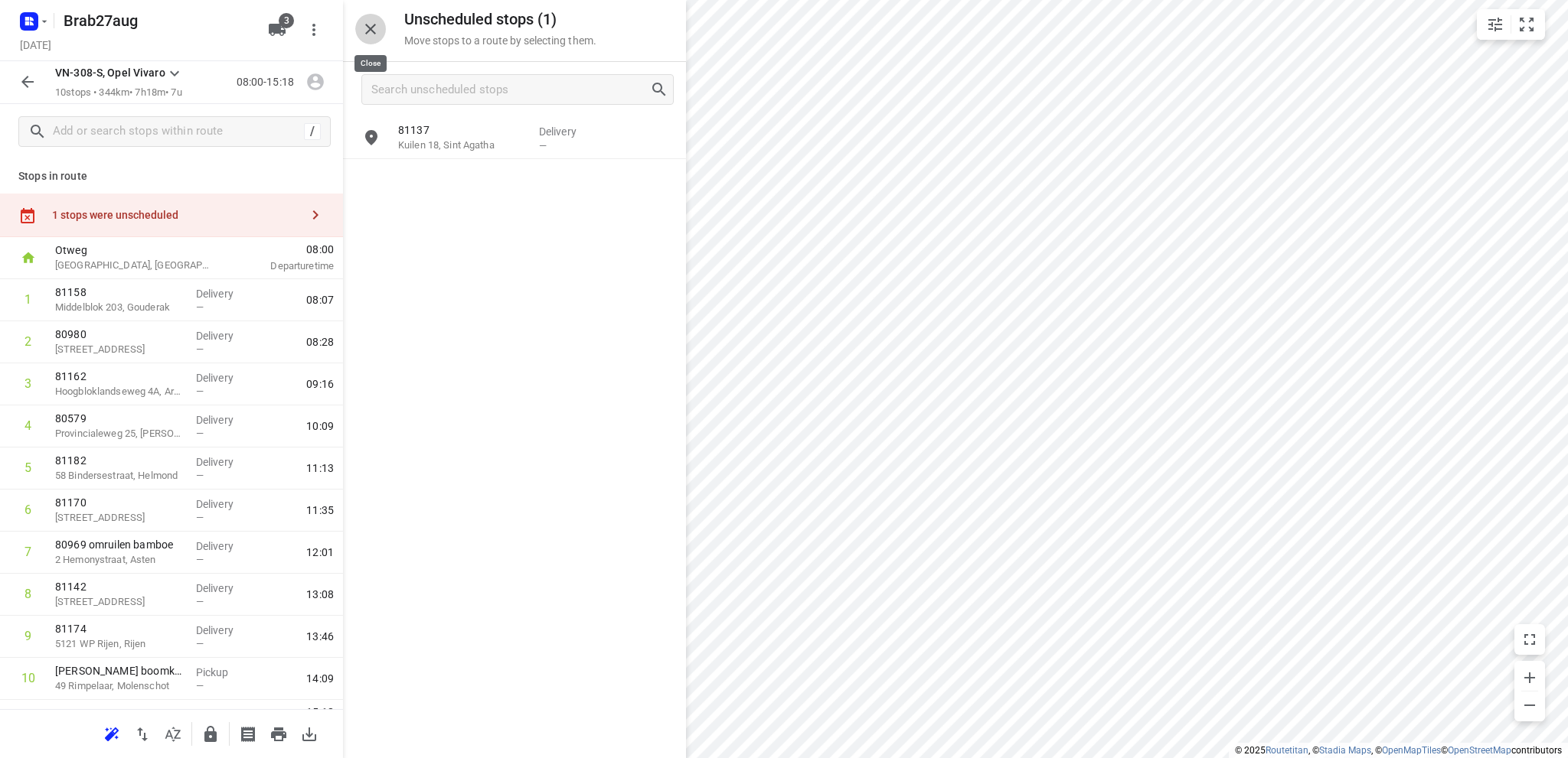
click at [361, 28] on icon "button" at bounding box center [370, 29] width 18 height 18
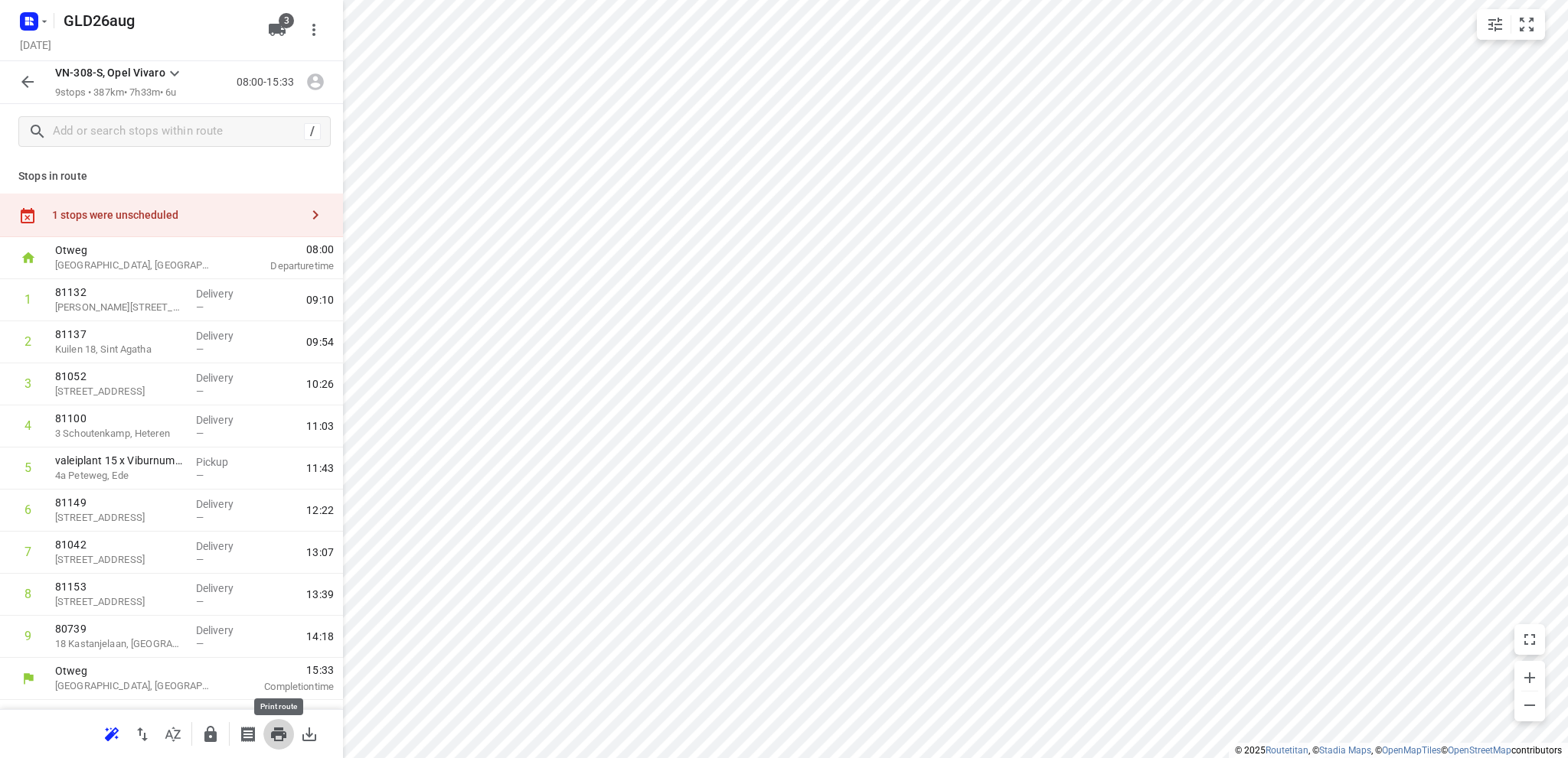
click at [277, 734] on icon "button" at bounding box center [279, 734] width 15 height 13
